Goal: Find specific page/section: Find specific page/section

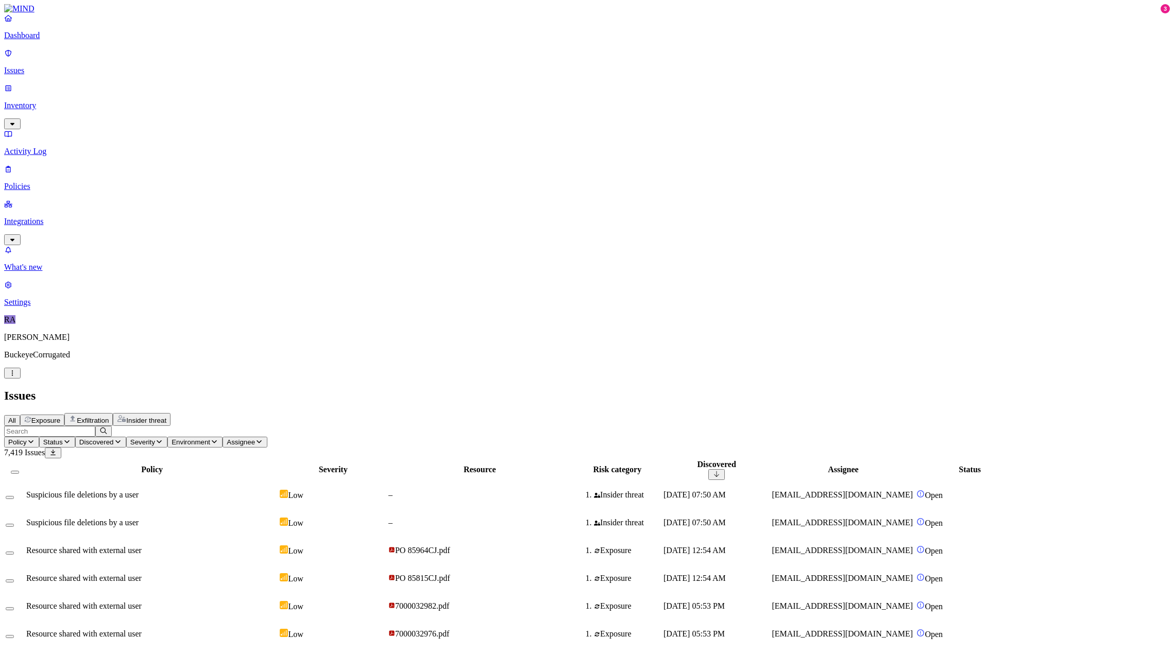
click at [276, 490] on div "Suspicious file deletions by a user" at bounding box center [151, 494] width 251 height 9
click at [278, 490] on div "Suspicious file deletions by a user" at bounding box center [151, 494] width 251 height 9
click at [51, 101] on p "Inventory" at bounding box center [586, 105] width 1165 height 9
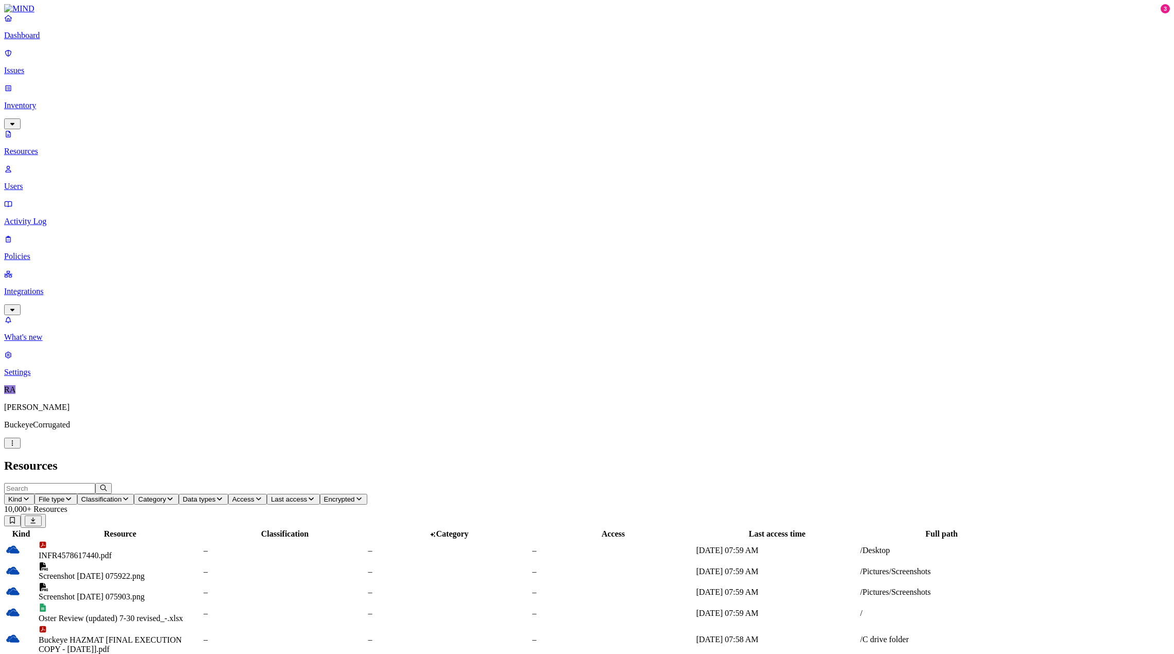
click at [30, 495] on icon "button" at bounding box center [26, 498] width 8 height 7
